Goal: Find specific page/section: Find specific page/section

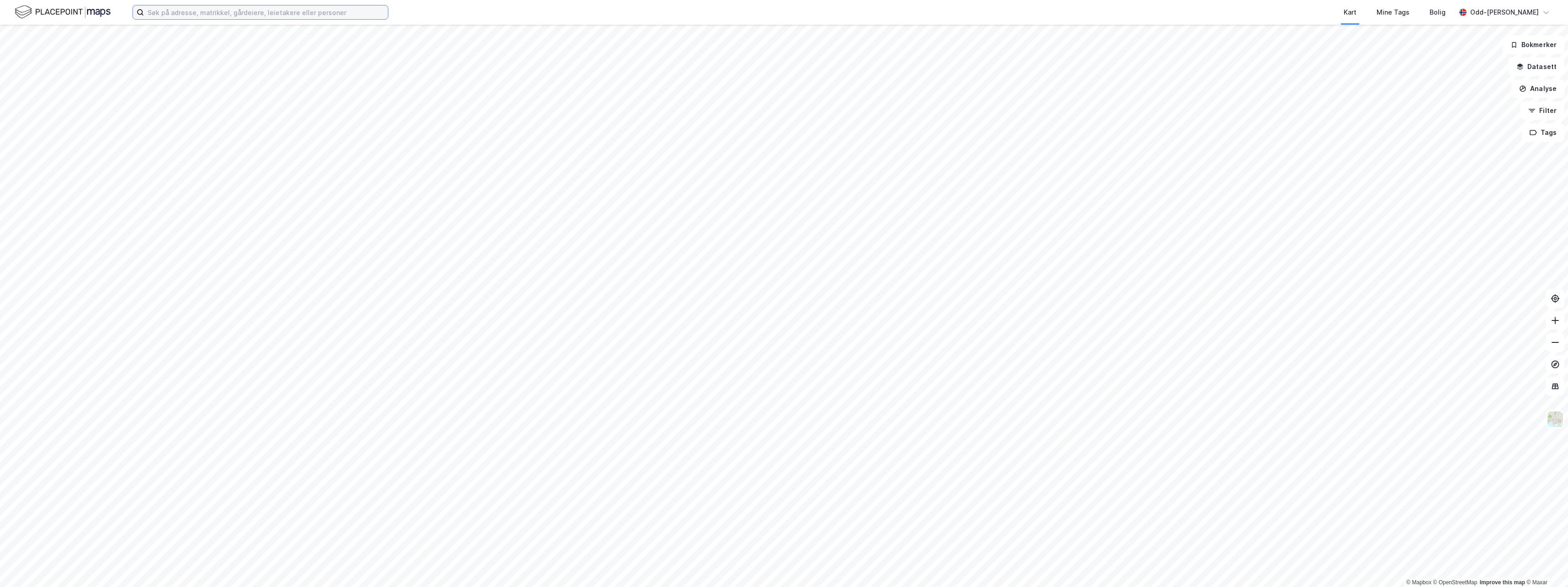
click at [273, 12] on input at bounding box center [265, 12] width 244 height 14
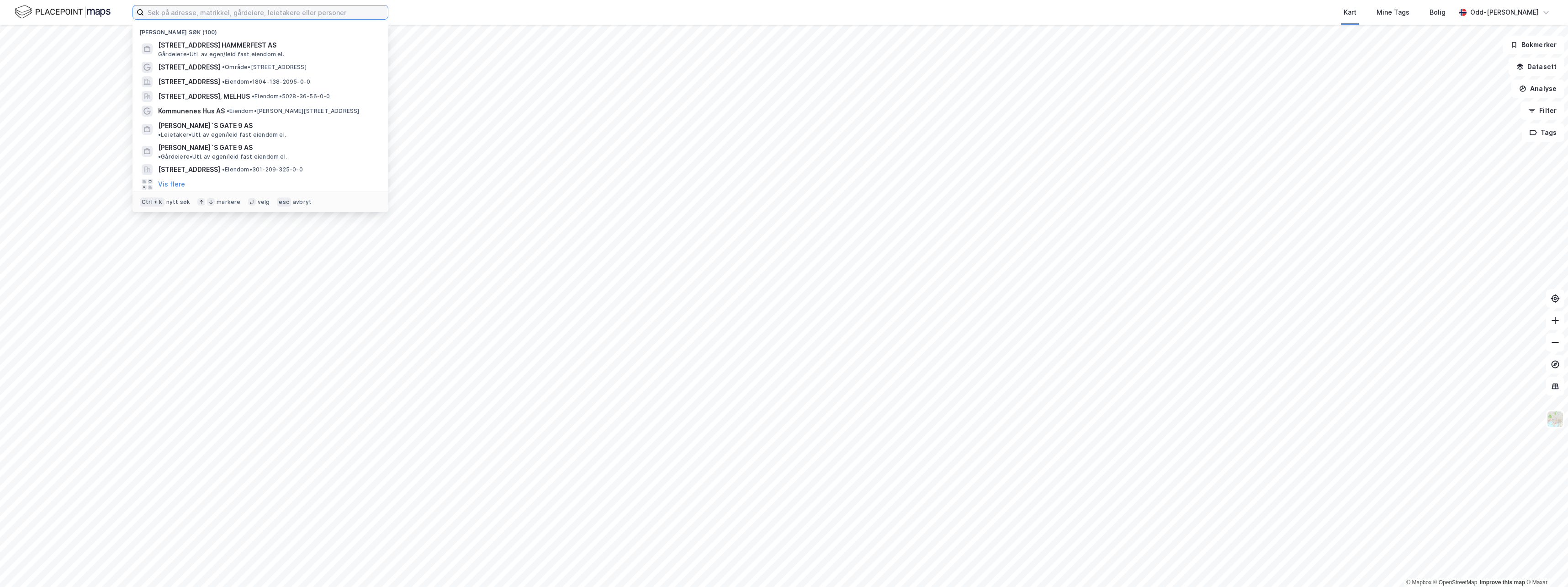
paste input "Bryggeriveien 2-4"
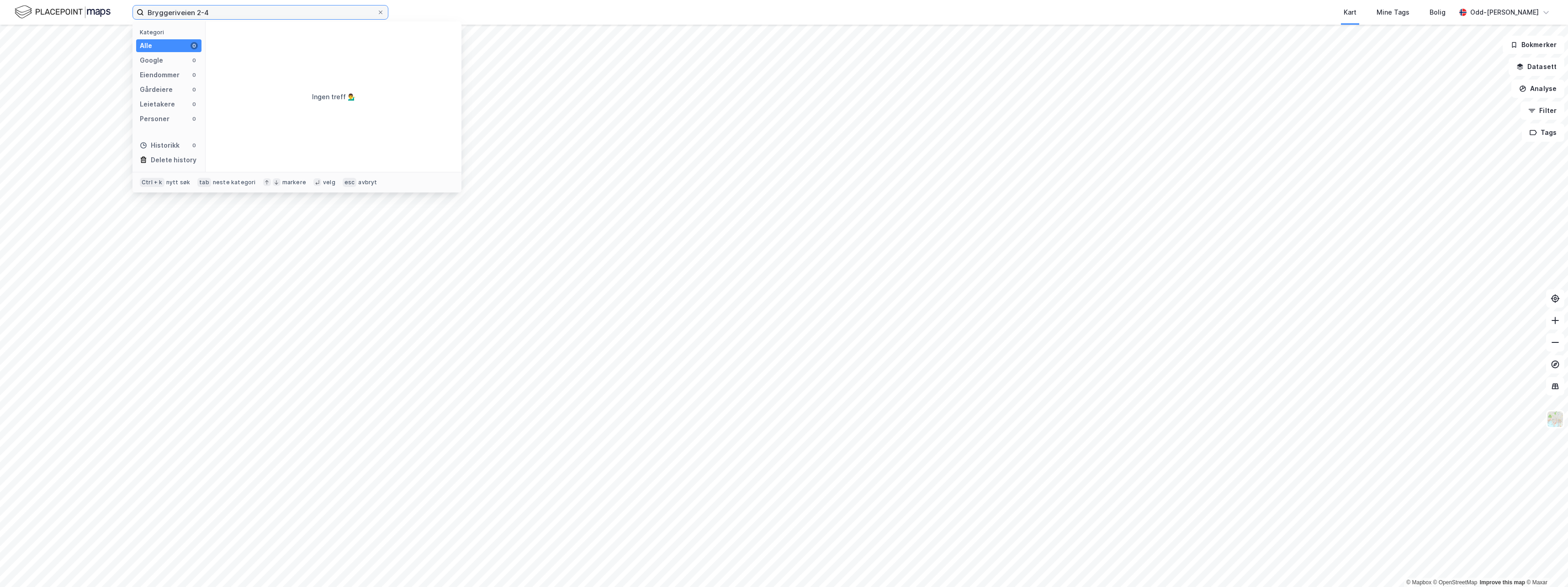
drag, startPoint x: 232, startPoint y: 11, endPoint x: 150, endPoint y: 10, distance: 82.0
click at [150, 10] on input "Bryggeriveien 2-4" at bounding box center [260, 12] width 233 height 14
click at [232, 15] on input "Bryggeriveien 2-4" at bounding box center [260, 12] width 233 height 14
drag, startPoint x: 233, startPoint y: 14, endPoint x: 145, endPoint y: 24, distance: 88.6
click at [145, 19] on div "Bryggeriveien 2-4 Kategori Alle 0 Google 0 Eiendommer 0 Gårdeiere 0 Leietakere …" at bounding box center [261, 12] width 256 height 15
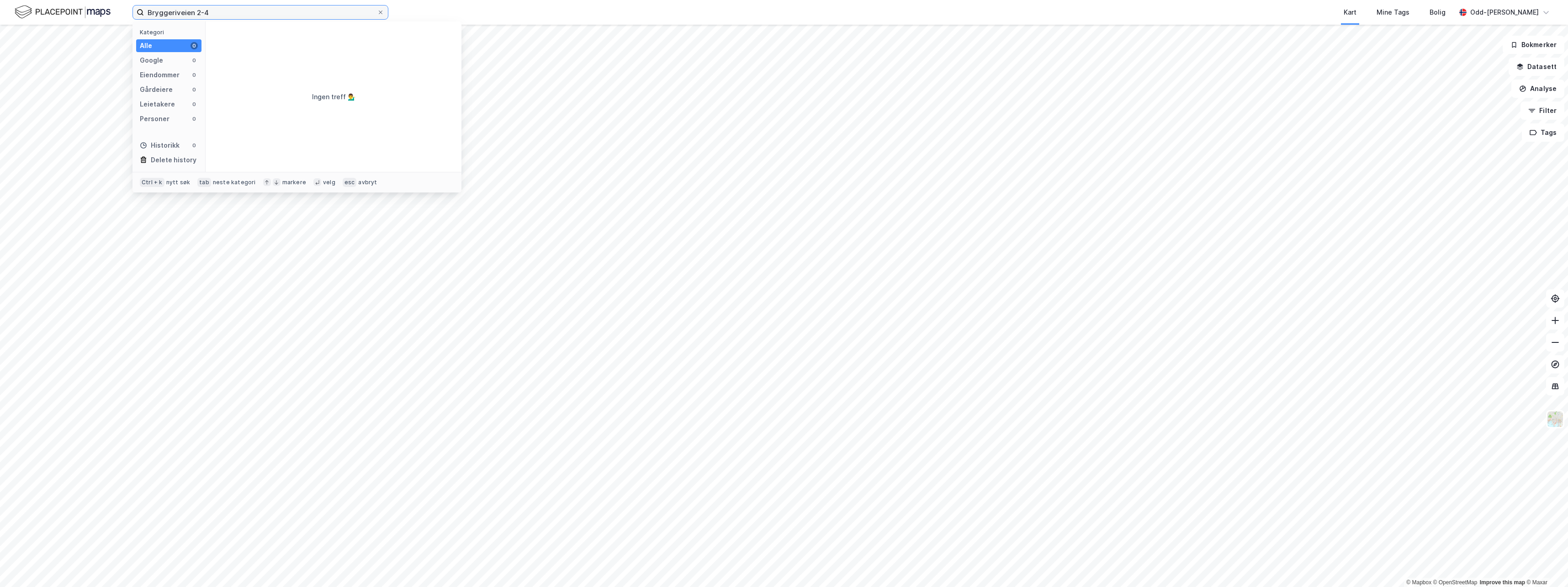
paste input "'"
type input "[STREET_ADDRESS]"
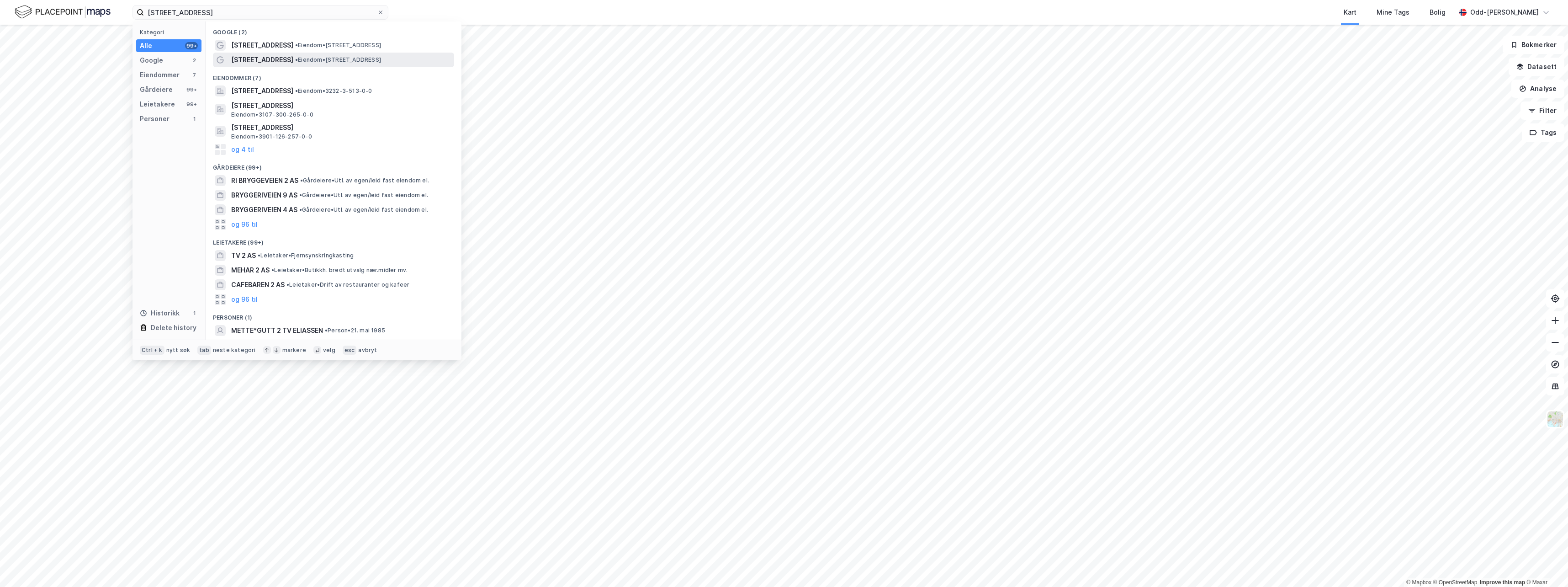
click at [309, 60] on span "• Eiendom • [STREET_ADDRESS]" at bounding box center [338, 60] width 86 height 7
